Goal: Information Seeking & Learning: Learn about a topic

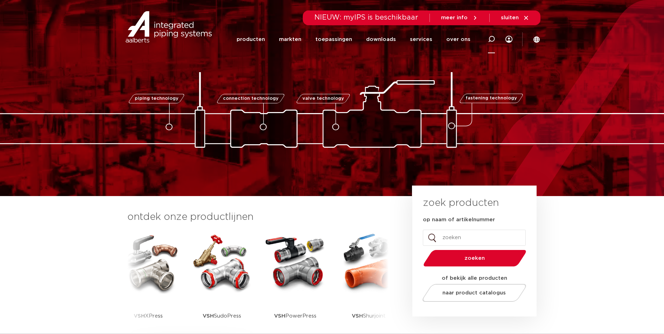
click at [493, 42] on icon at bounding box center [491, 39] width 7 height 7
click at [322, 38] on input "Zoeken" at bounding box center [391, 38] width 220 height 14
type input "0861135"
click button "Zoeken" at bounding box center [0, 0] width 0 height 0
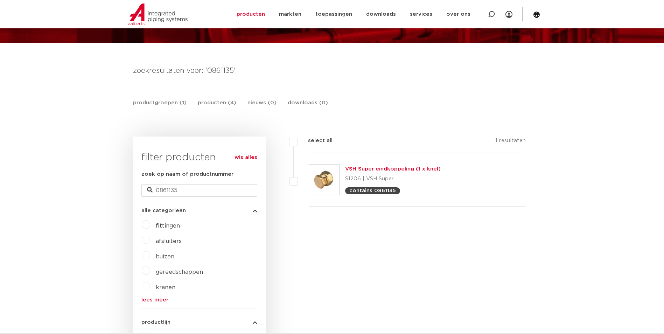
click at [369, 167] on link "VSH Super eindkoppeling (1 x knel)" at bounding box center [393, 168] width 96 height 5
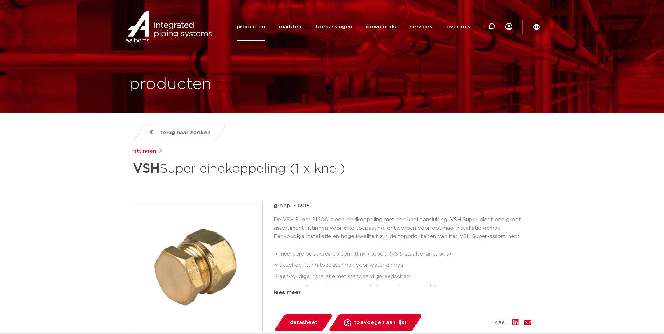
scroll to position [388, 0]
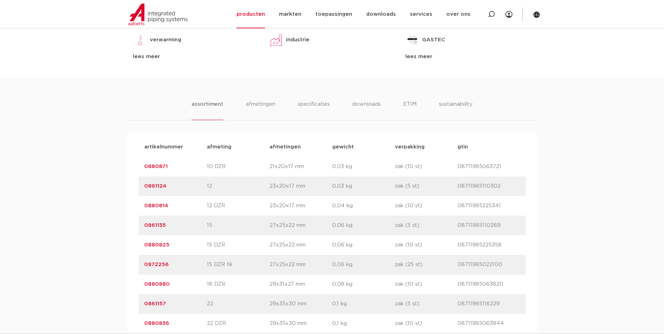
click at [161, 226] on link "0861135" at bounding box center [155, 225] width 22 height 5
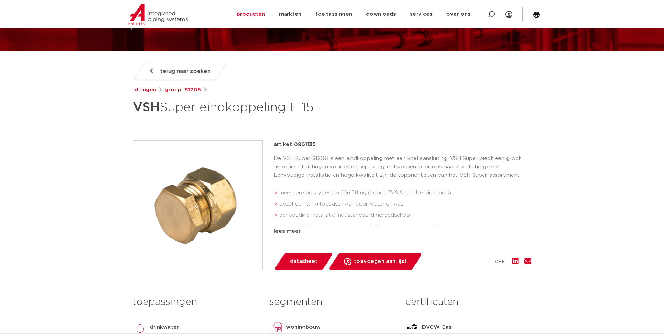
scroll to position [35, 0]
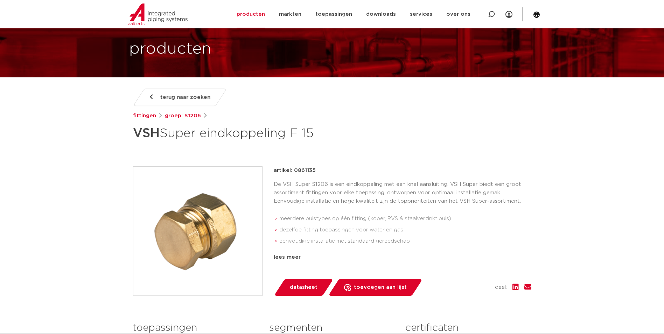
click at [215, 199] on img at bounding box center [197, 231] width 129 height 129
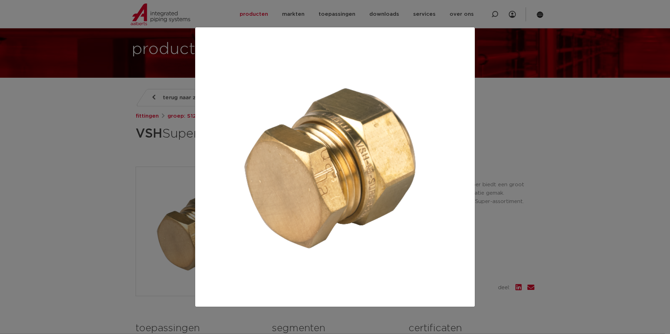
click at [96, 156] on div at bounding box center [335, 167] width 670 height 334
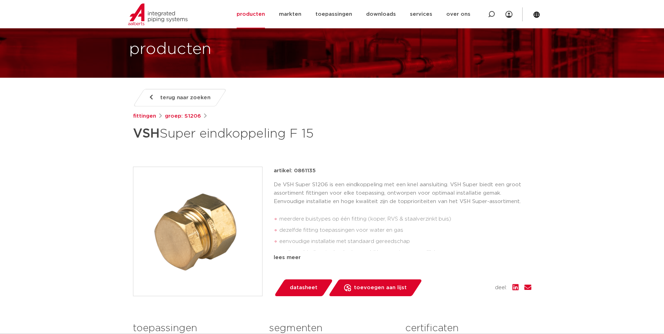
click at [384, 224] on li "meerdere buistypes op één fitting (koper, RVS & staalverzinkt buis)" at bounding box center [406, 219] width 252 height 11
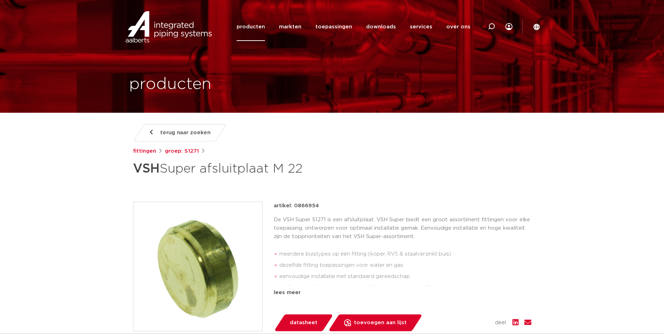
click at [192, 241] on img at bounding box center [197, 266] width 129 height 129
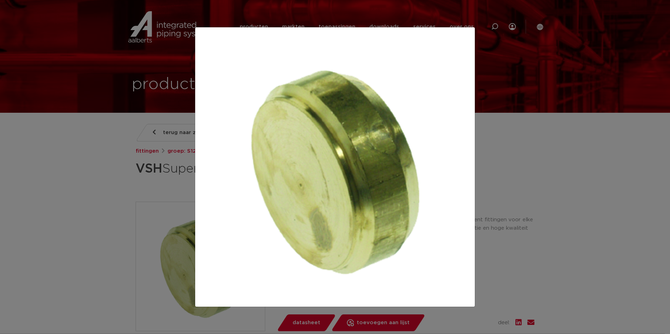
click at [119, 173] on div at bounding box center [335, 167] width 670 height 334
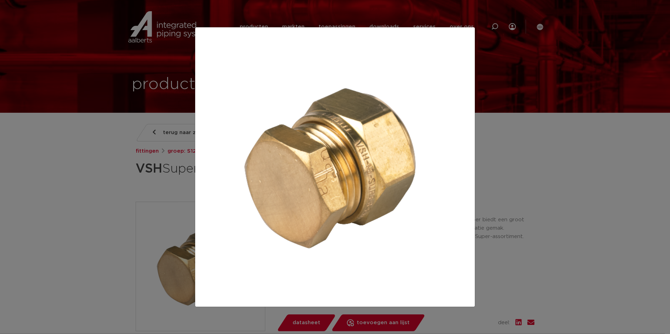
click at [324, 167] on img at bounding box center [335, 167] width 268 height 268
click at [92, 177] on div at bounding box center [335, 167] width 670 height 334
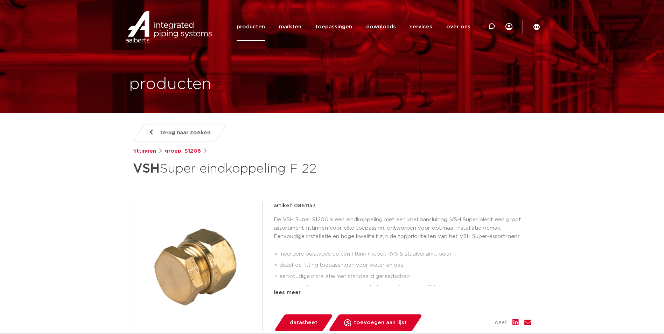
click at [484, 33] on div at bounding box center [492, 26] width 28 height 29
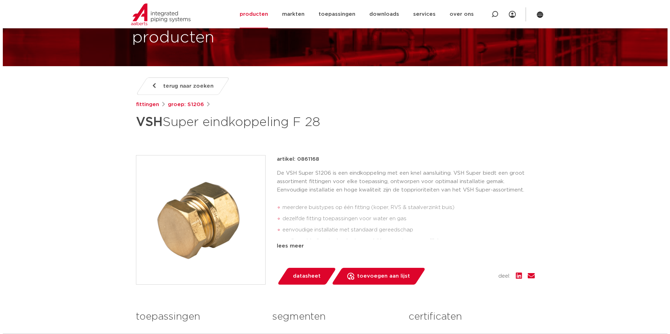
scroll to position [70, 0]
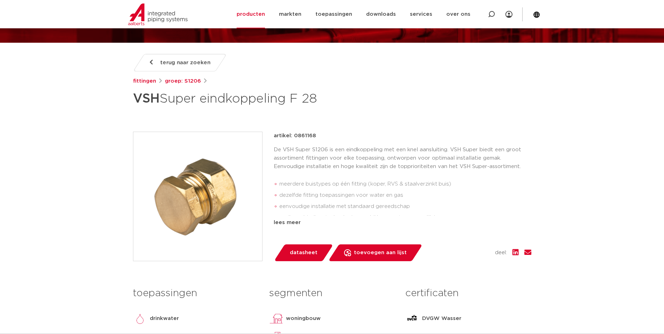
click at [178, 196] on img at bounding box center [197, 196] width 129 height 129
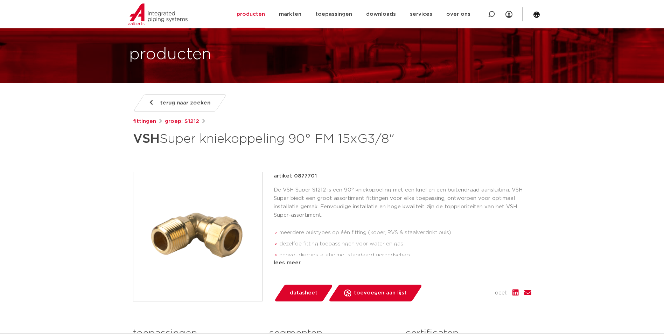
scroll to position [70, 0]
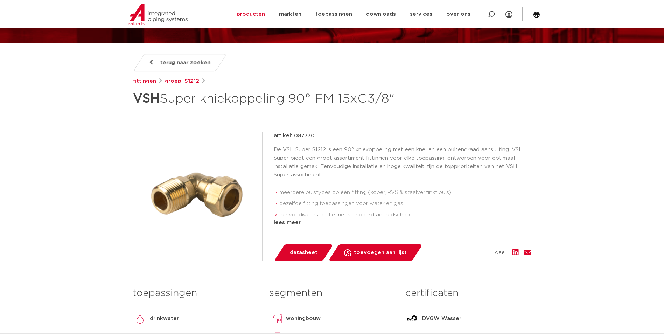
click at [209, 206] on img at bounding box center [197, 196] width 129 height 129
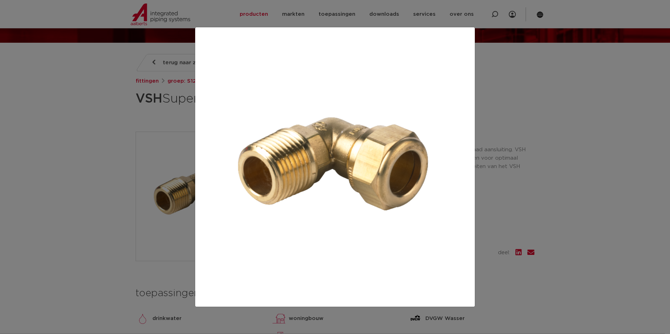
click at [120, 130] on div at bounding box center [335, 167] width 670 height 334
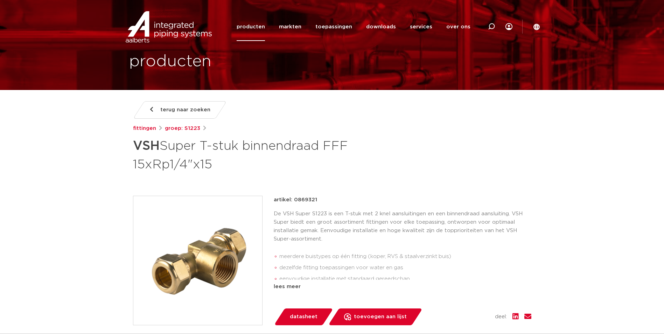
scroll to position [35, 0]
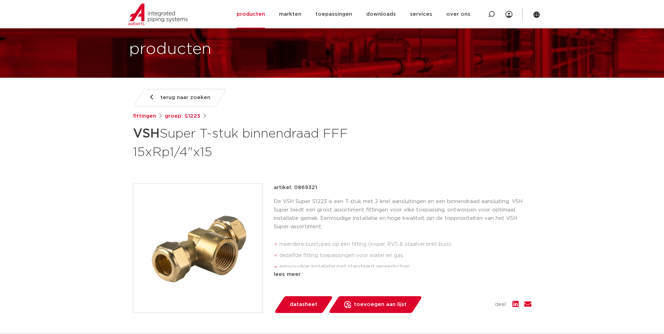
click at [215, 236] on img at bounding box center [197, 248] width 129 height 129
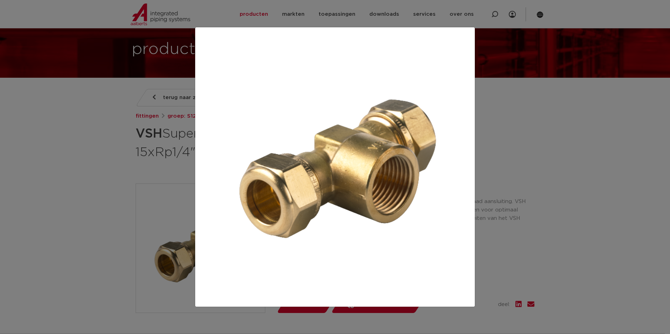
click at [528, 211] on div at bounding box center [335, 167] width 670 height 334
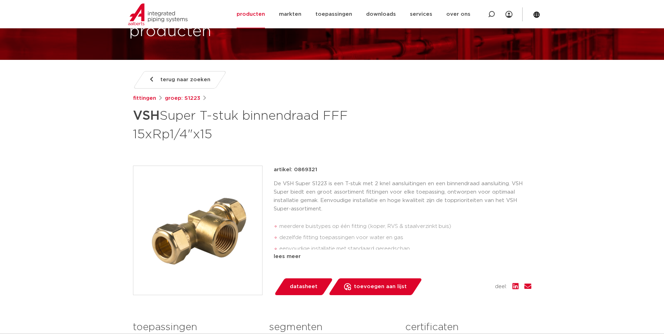
scroll to position [70, 0]
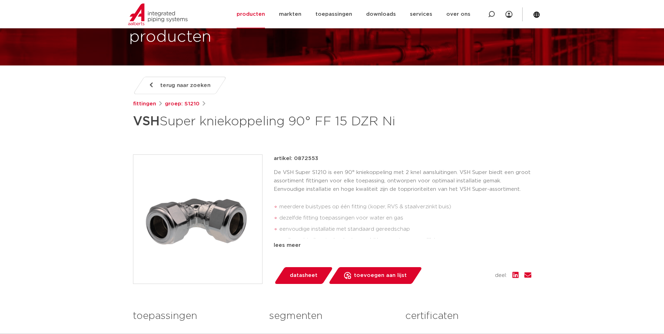
click at [213, 228] on img at bounding box center [197, 219] width 129 height 129
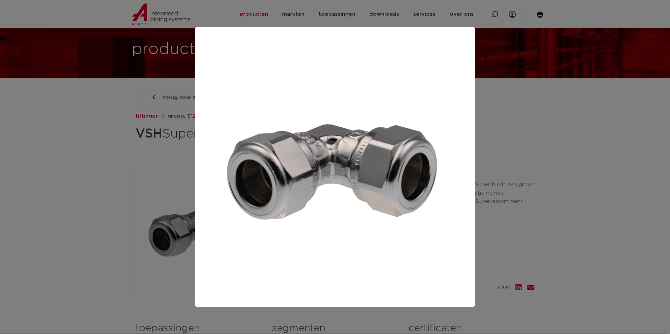
click at [124, 158] on div at bounding box center [335, 167] width 670 height 334
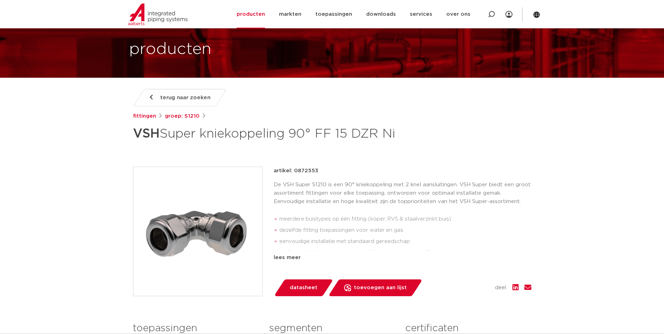
scroll to position [70, 0]
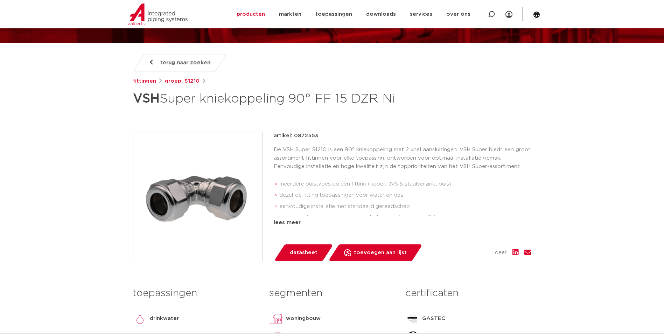
click at [236, 207] on img at bounding box center [197, 196] width 129 height 129
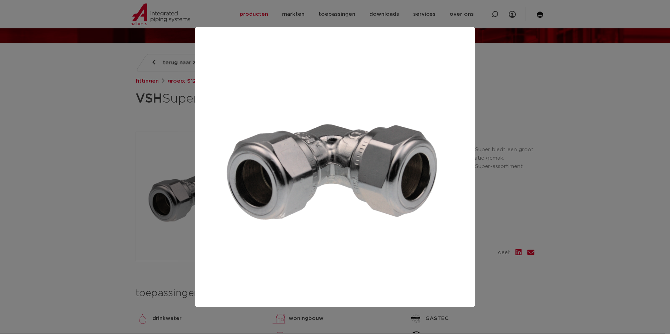
click at [116, 157] on div at bounding box center [335, 167] width 670 height 334
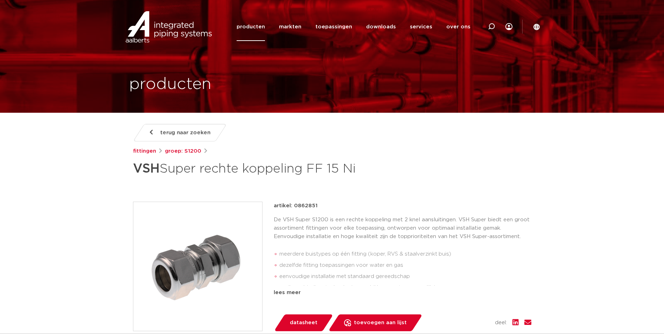
click at [191, 248] on img at bounding box center [197, 266] width 129 height 129
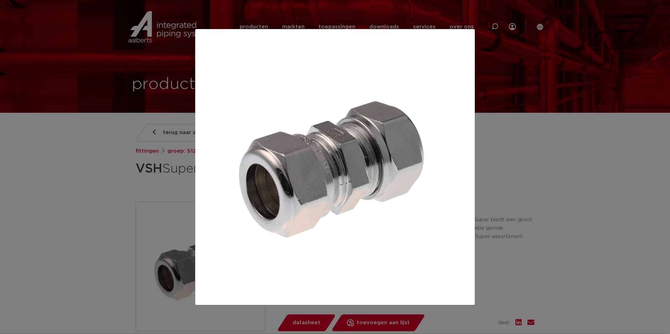
click at [126, 172] on div at bounding box center [335, 167] width 670 height 334
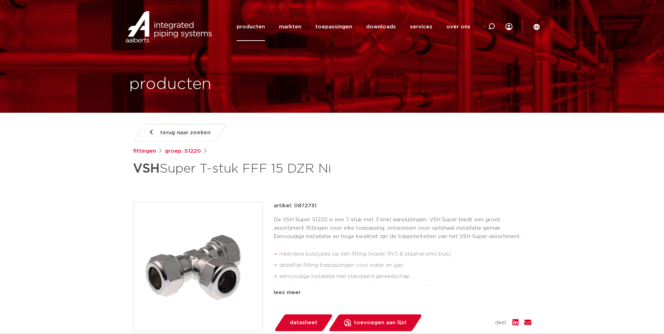
click at [227, 241] on img at bounding box center [197, 266] width 129 height 129
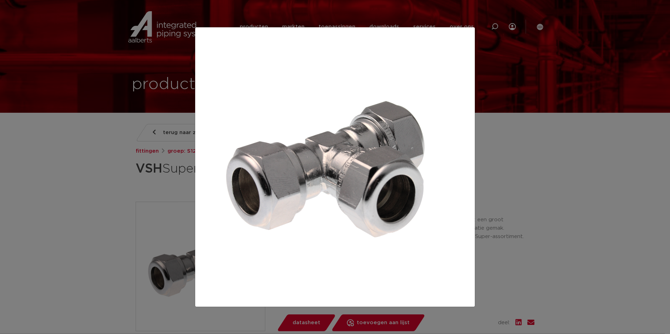
drag, startPoint x: 136, startPoint y: 204, endPoint x: 134, endPoint y: 201, distance: 3.8
click at [136, 204] on div at bounding box center [335, 167] width 670 height 334
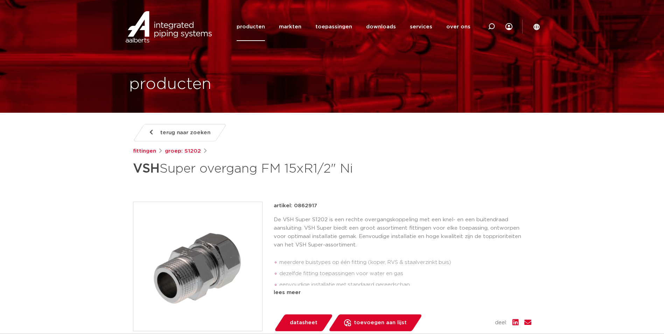
click at [220, 250] on img at bounding box center [197, 266] width 129 height 129
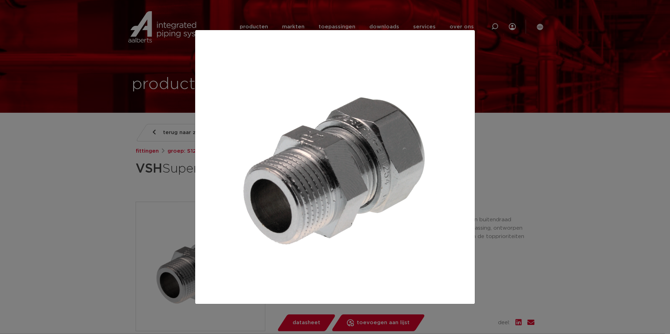
click at [108, 187] on div at bounding box center [335, 167] width 670 height 334
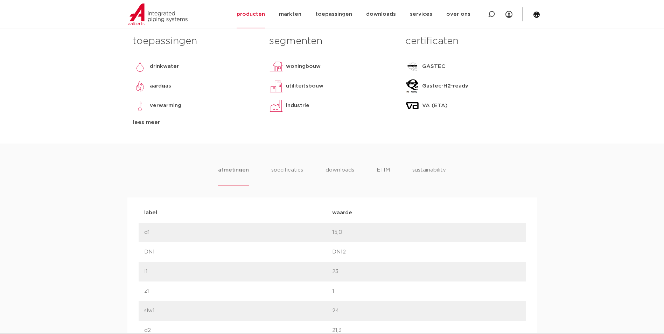
scroll to position [350, 0]
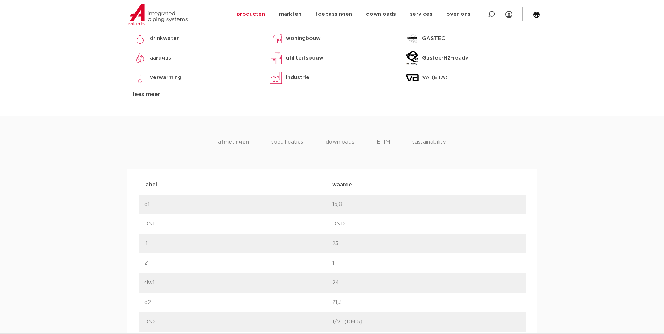
click at [278, 135] on div "afmetingen specificaties downloads ETIM sustainability [GEOGRAPHIC_DATA] specif…" at bounding box center [332, 325] width 664 height 419
click at [281, 142] on li "specificaties" at bounding box center [287, 148] width 34 height 20
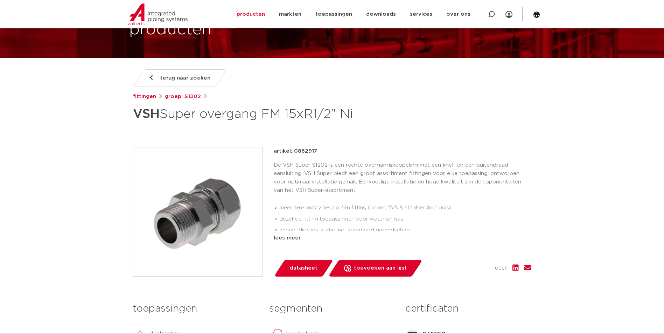
scroll to position [0, 0]
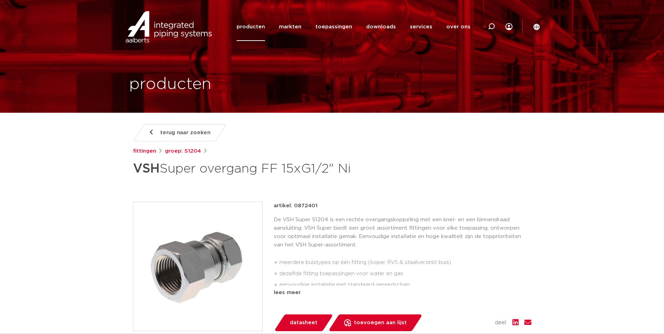
click at [218, 236] on img at bounding box center [197, 266] width 129 height 129
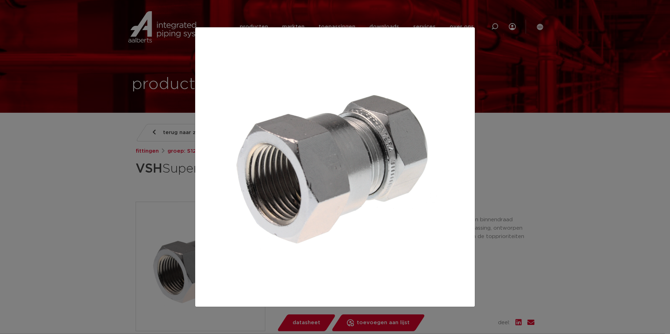
click at [544, 151] on div at bounding box center [335, 167] width 670 height 334
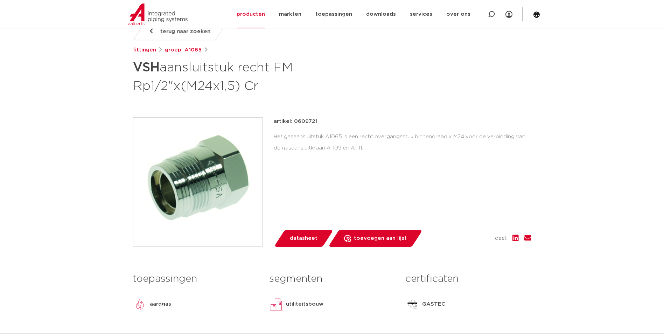
scroll to position [105, 0]
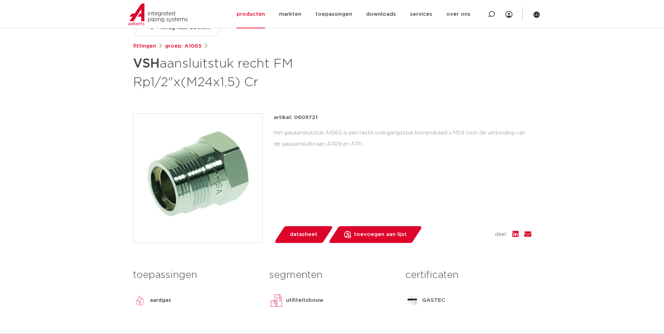
click at [217, 186] on img at bounding box center [197, 178] width 129 height 129
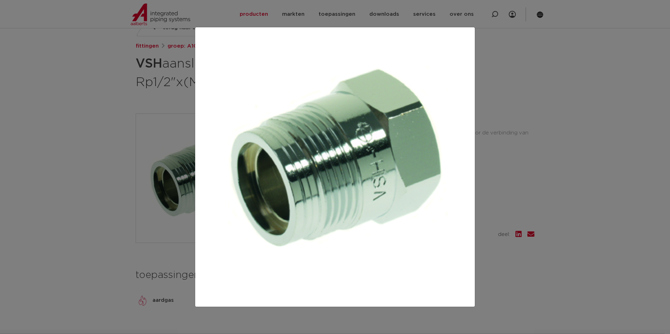
click at [583, 179] on div at bounding box center [335, 167] width 670 height 334
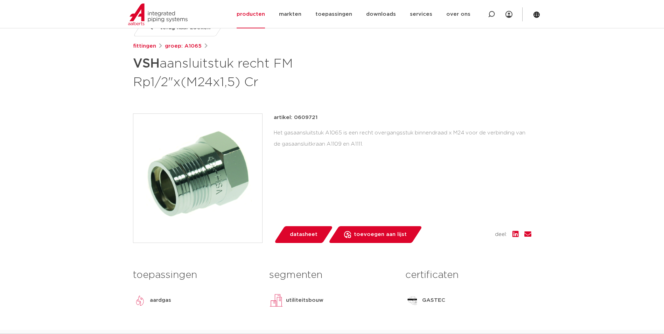
drag, startPoint x: 362, startPoint y: 178, endPoint x: 366, endPoint y: 178, distance: 3.5
click at [362, 178] on div "artikel: 0609721 Het gasaansluitstuk A1065 is een recht overgangsstuk binnendra…" at bounding box center [403, 178] width 258 height 130
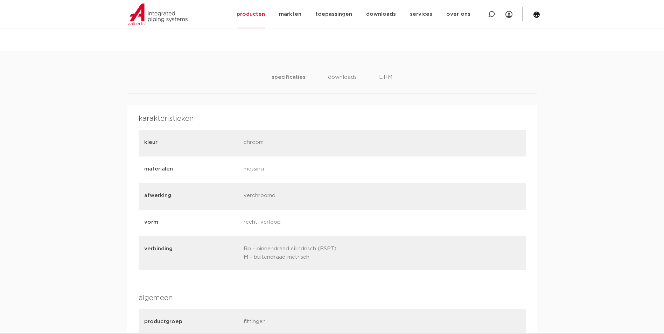
scroll to position [315, 0]
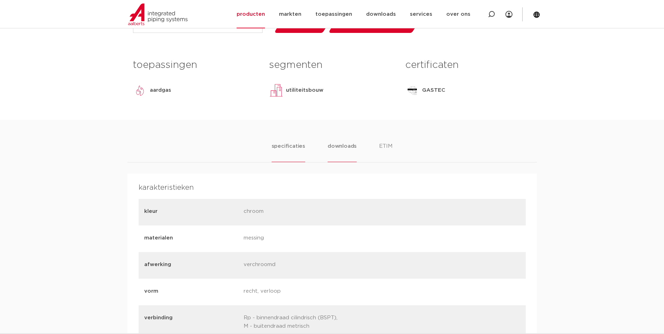
click at [332, 144] on li "downloads" at bounding box center [342, 152] width 29 height 20
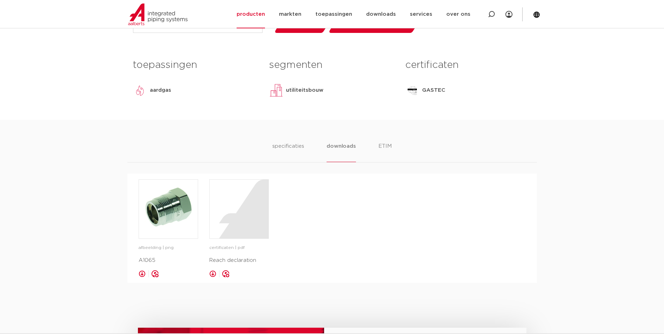
click at [306, 145] on ul "specificaties downloads ETIM" at bounding box center [332, 152] width 119 height 20
click at [298, 156] on li "specificaties" at bounding box center [289, 152] width 34 height 20
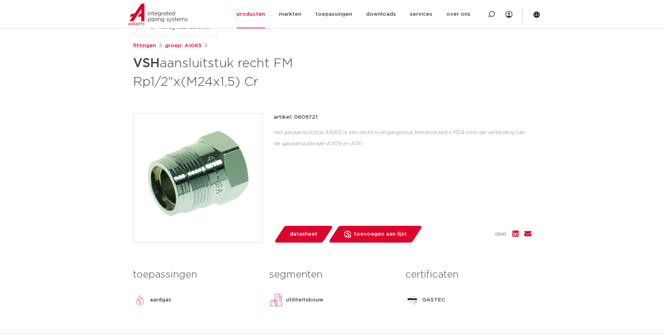
scroll to position [105, 0]
